Goal: Task Accomplishment & Management: Manage account settings

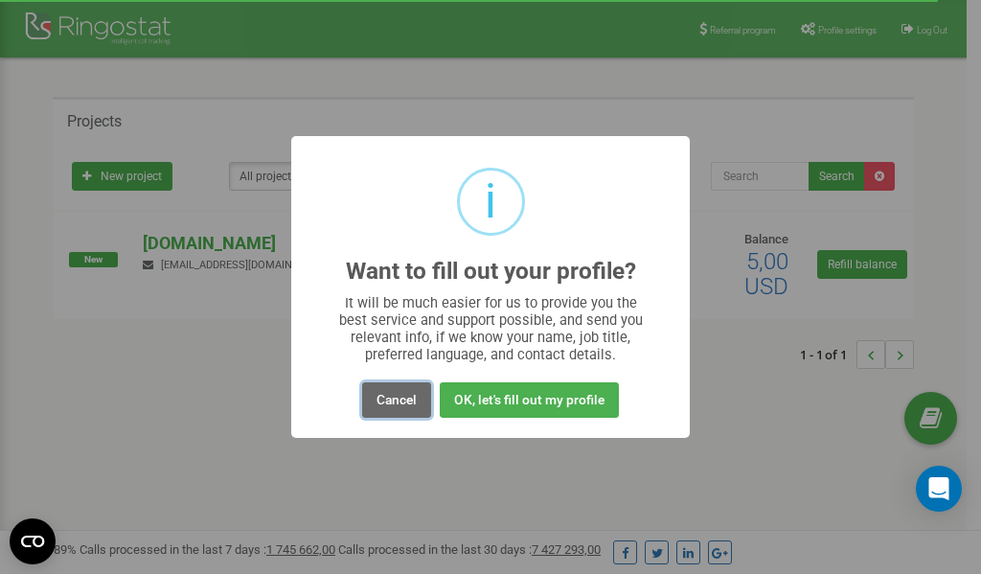
click at [396, 401] on button "Cancel" at bounding box center [396, 399] width 69 height 35
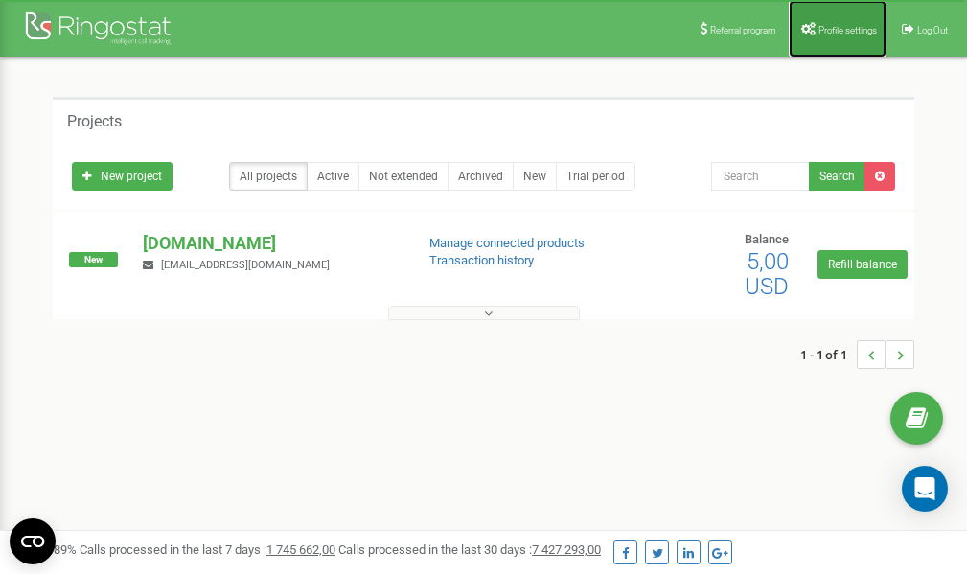
click at [832, 25] on span "Profile settings" at bounding box center [847, 30] width 58 height 11
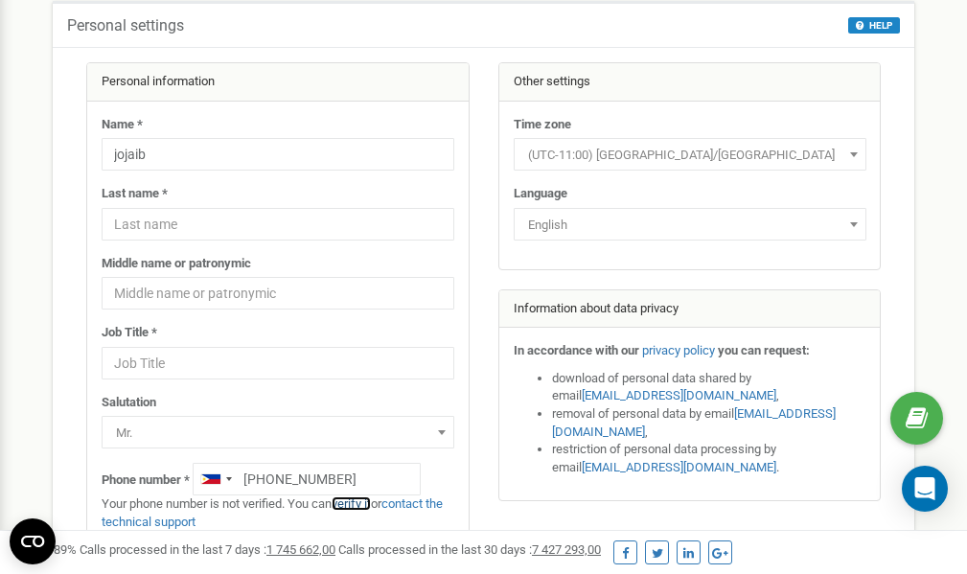
click at [357, 503] on link "verify it" at bounding box center [350, 503] width 39 height 14
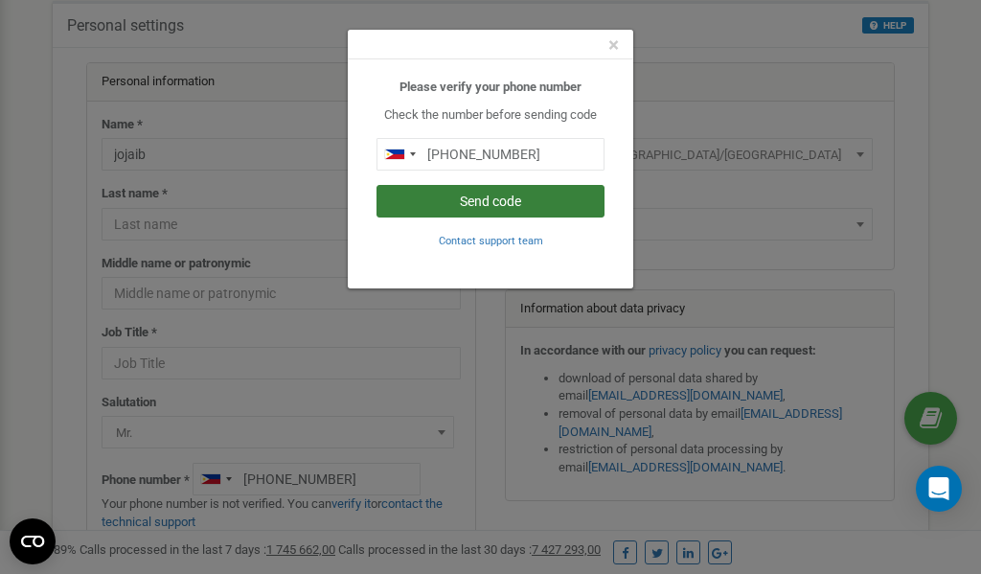
click at [494, 200] on button "Send code" at bounding box center [490, 201] width 228 height 33
